Goal: Task Accomplishment & Management: Manage account settings

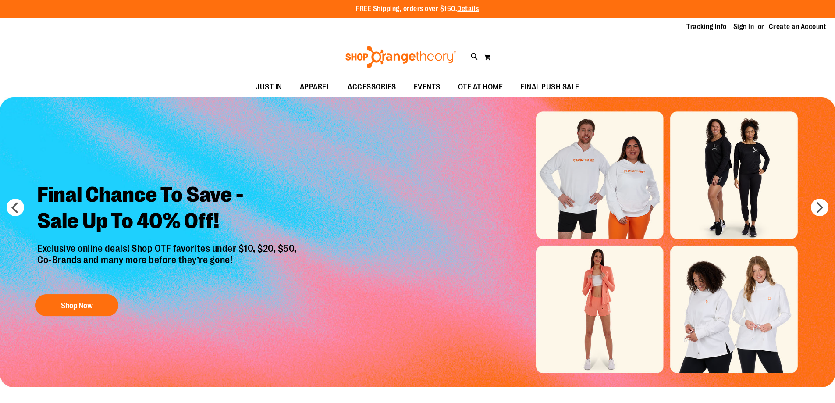
click at [746, 27] on link "Sign In" at bounding box center [743, 27] width 21 height 10
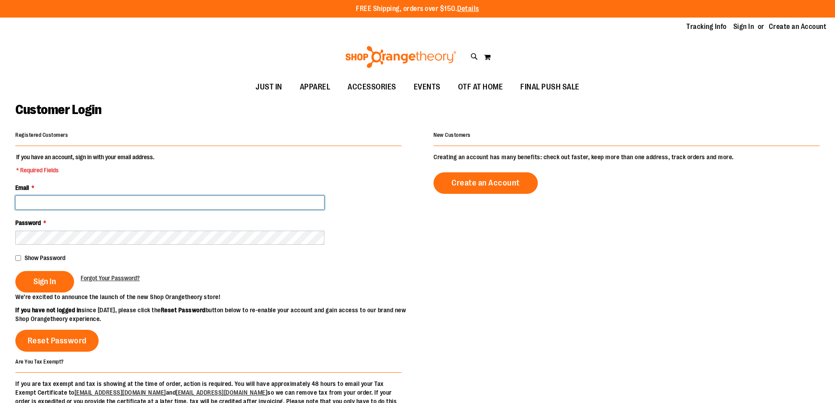
click at [30, 199] on input "Email *" at bounding box center [169, 202] width 309 height 14
type input "**********"
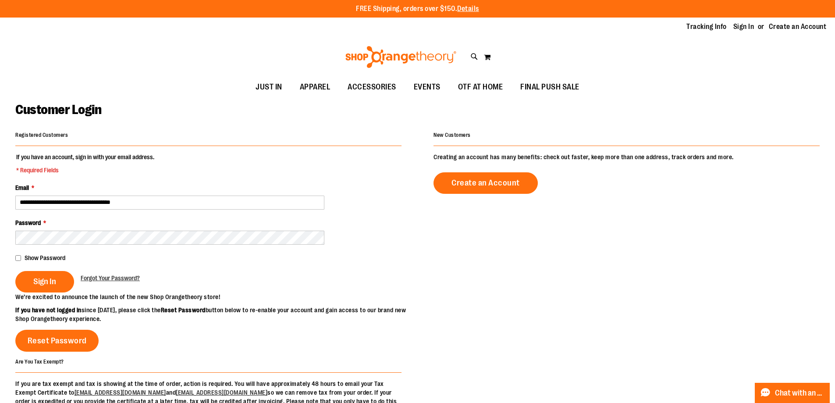
click at [22, 261] on div "Show Password" at bounding box center [208, 257] width 386 height 9
click at [38, 278] on span "Sign In" at bounding box center [44, 282] width 23 height 10
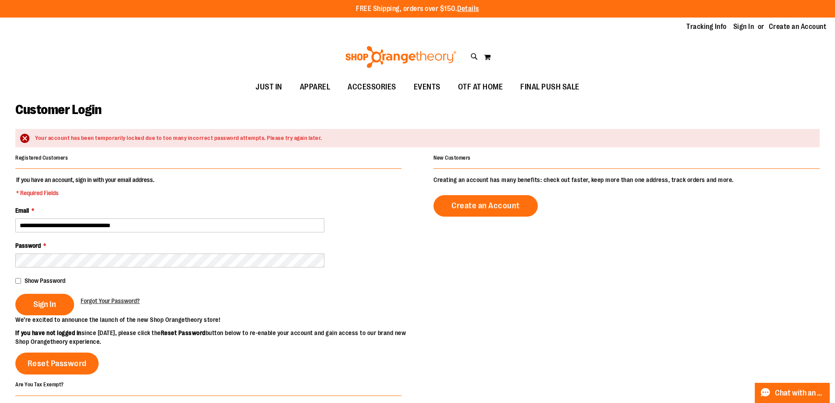
click at [288, 138] on div "Your account has been temporarily locked due to too many incorrect password att…" at bounding box center [423, 138] width 776 height 8
